Goal: Task Accomplishment & Management: Manage account settings

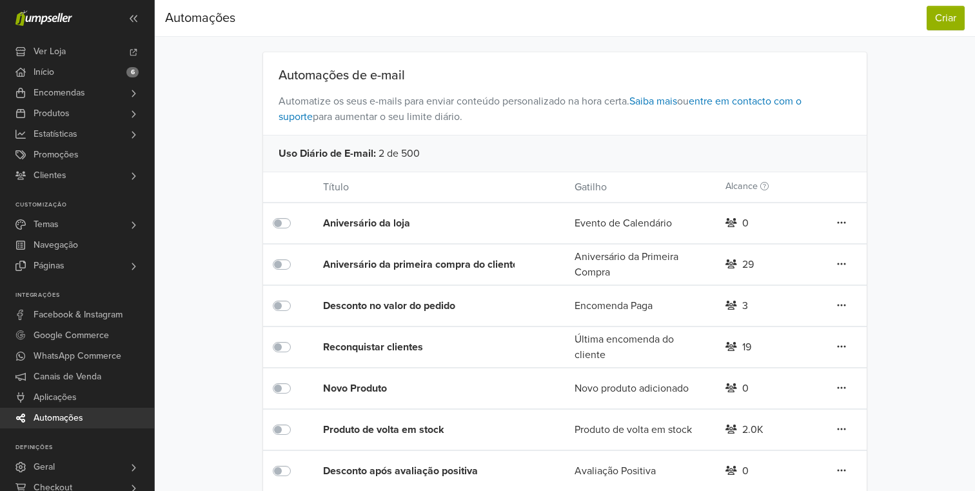
scroll to position [98, 0]
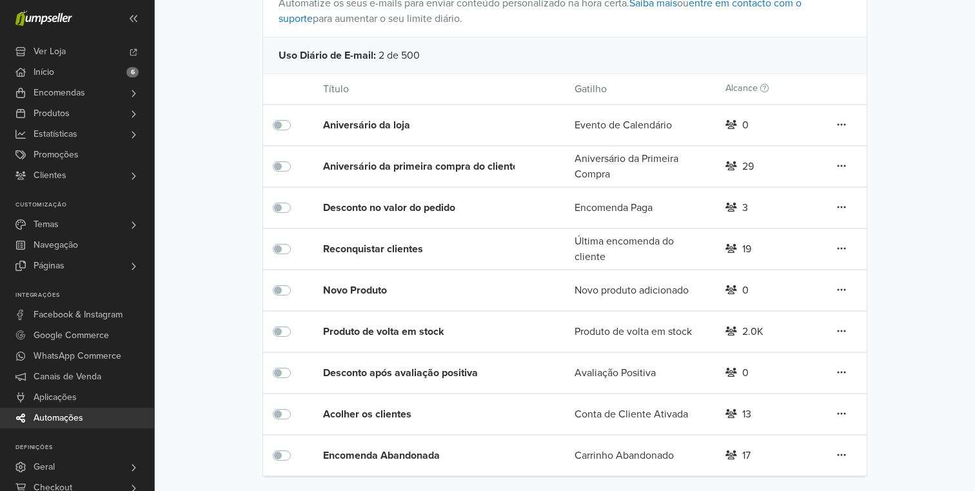
click at [407, 326] on div "Produto de volta em stock" at bounding box center [423, 331] width 201 height 15
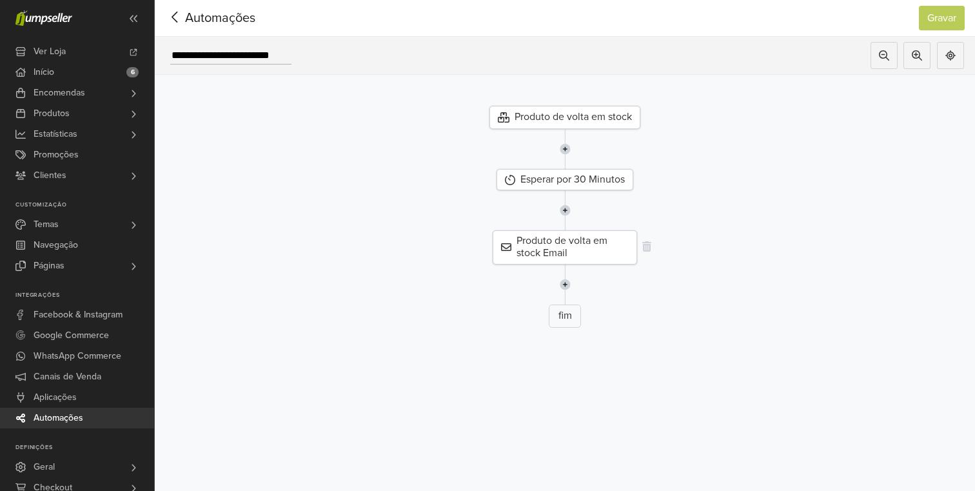
click at [554, 250] on div "Produto de volta em stock Email" at bounding box center [565, 247] width 144 height 34
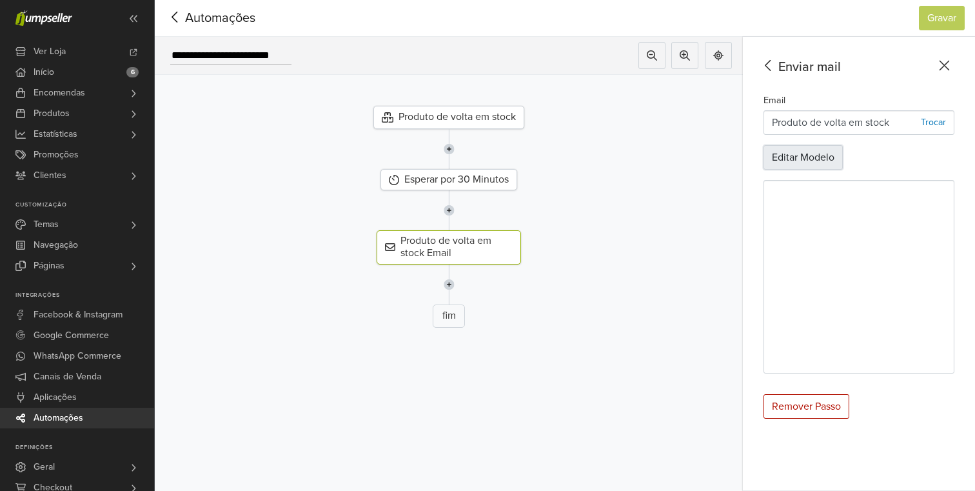
click at [813, 164] on button "Editar Modelo" at bounding box center [803, 157] width 79 height 25
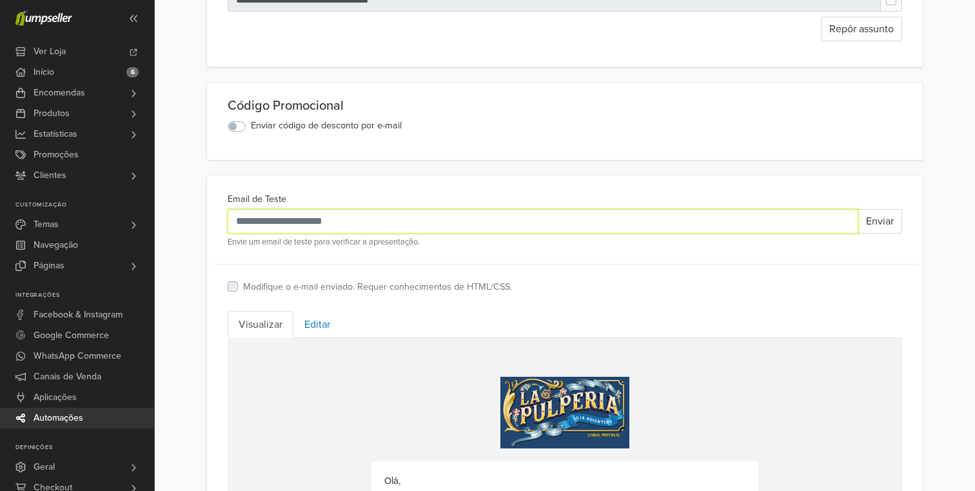
click at [422, 224] on input "Email de Teste" at bounding box center [543, 221] width 631 height 25
type input "**********"
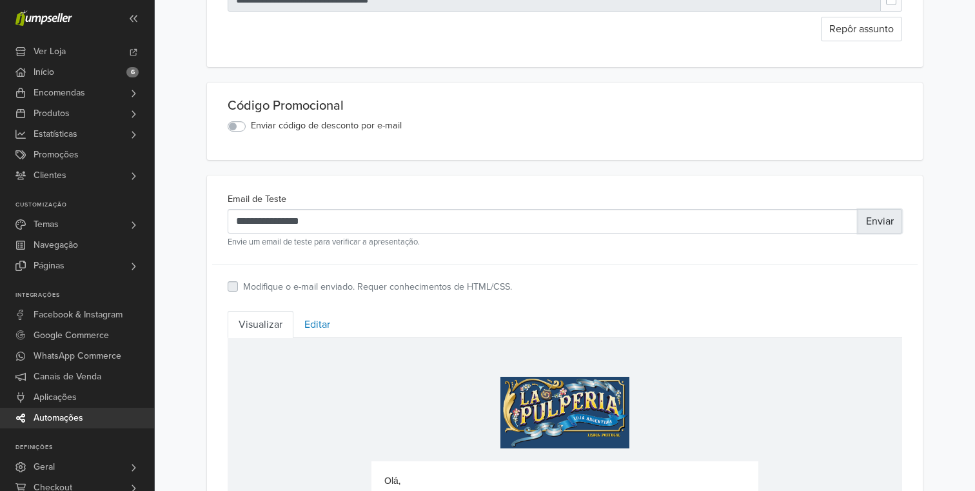
click at [884, 226] on button "Enviar" at bounding box center [880, 221] width 45 height 25
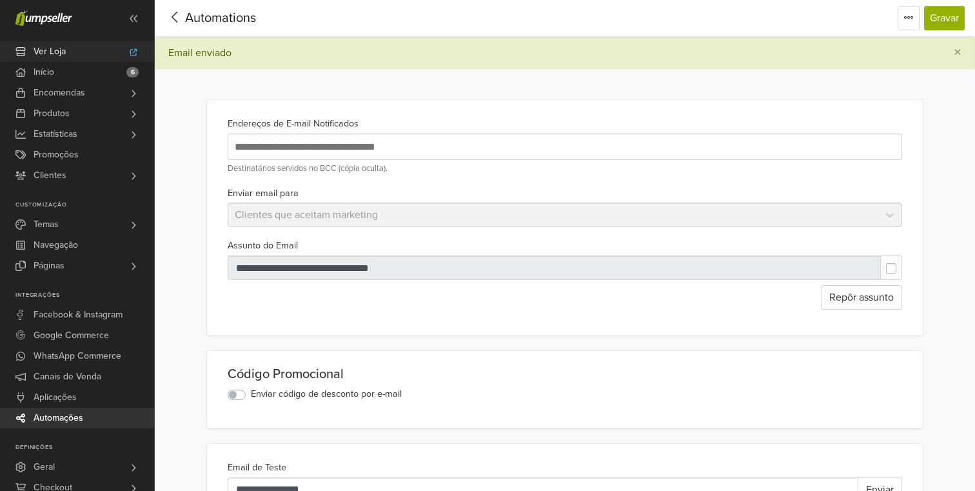
click at [137, 54] on icon at bounding box center [133, 52] width 10 height 8
click at [77, 175] on link "Clientes" at bounding box center [77, 175] width 154 height 21
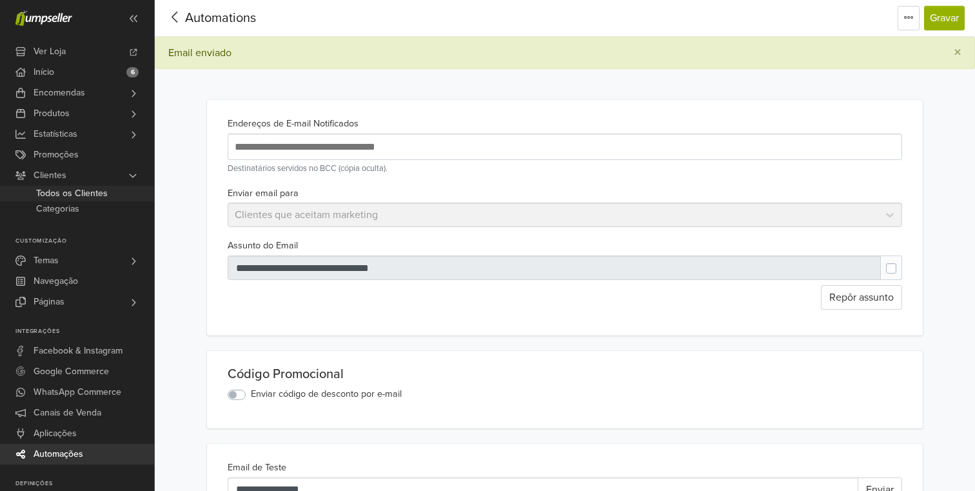
click at [77, 189] on span "Todos os Clientes" at bounding box center [72, 193] width 72 height 15
